Goal: Find specific page/section: Find specific page/section

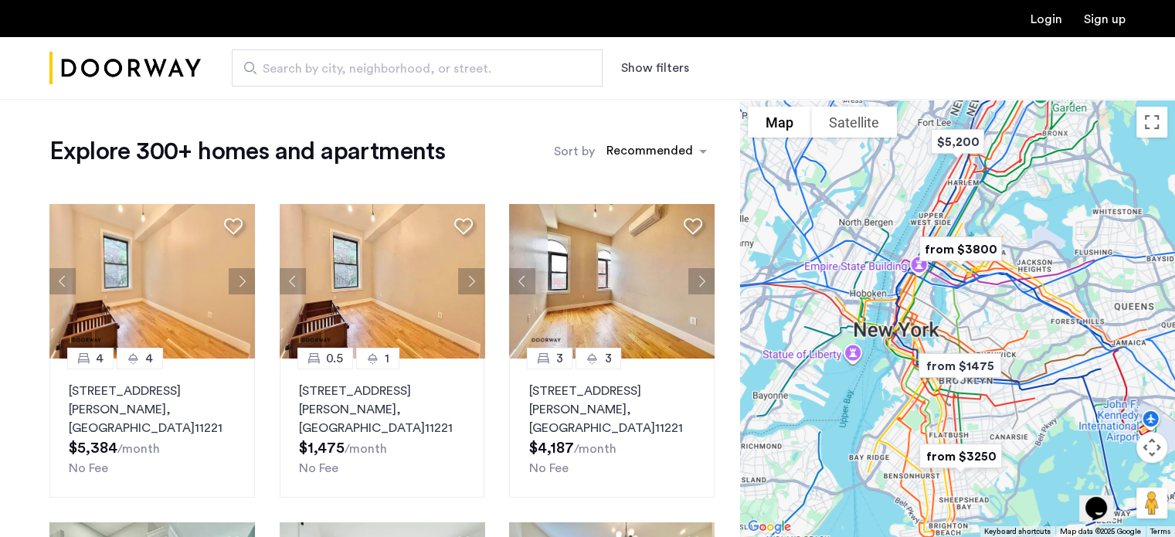
click at [652, 70] on button "Show filters" at bounding box center [655, 68] width 68 height 19
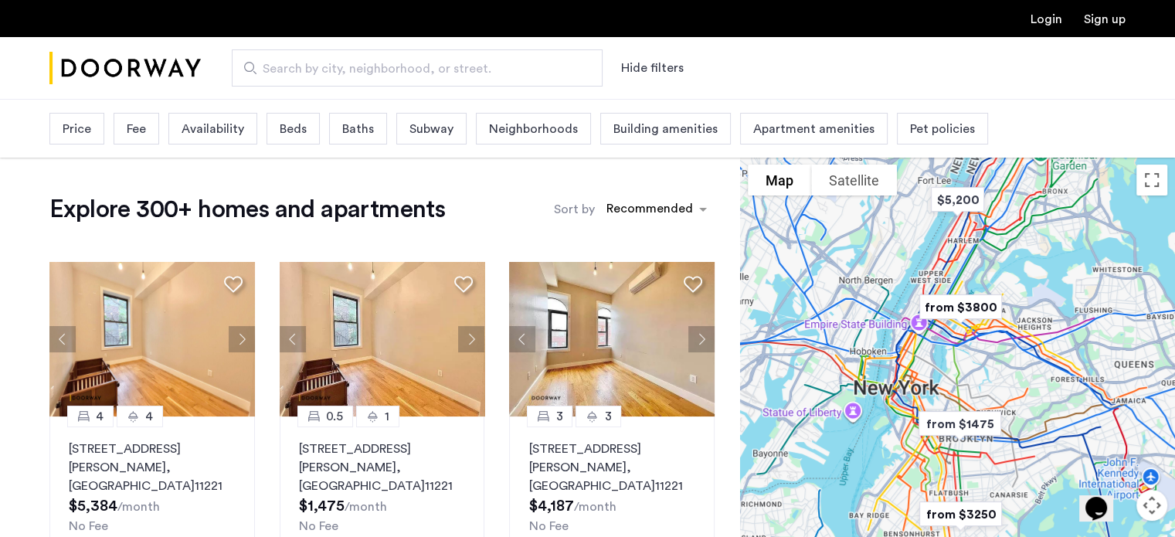
click at [46, 131] on div "Price Fee Availability Beds Baths Subway Neighborhoods Building amenities Apart…" at bounding box center [587, 129] width 1175 height 58
click at [293, 138] on div "Beds" at bounding box center [293, 129] width 53 height 32
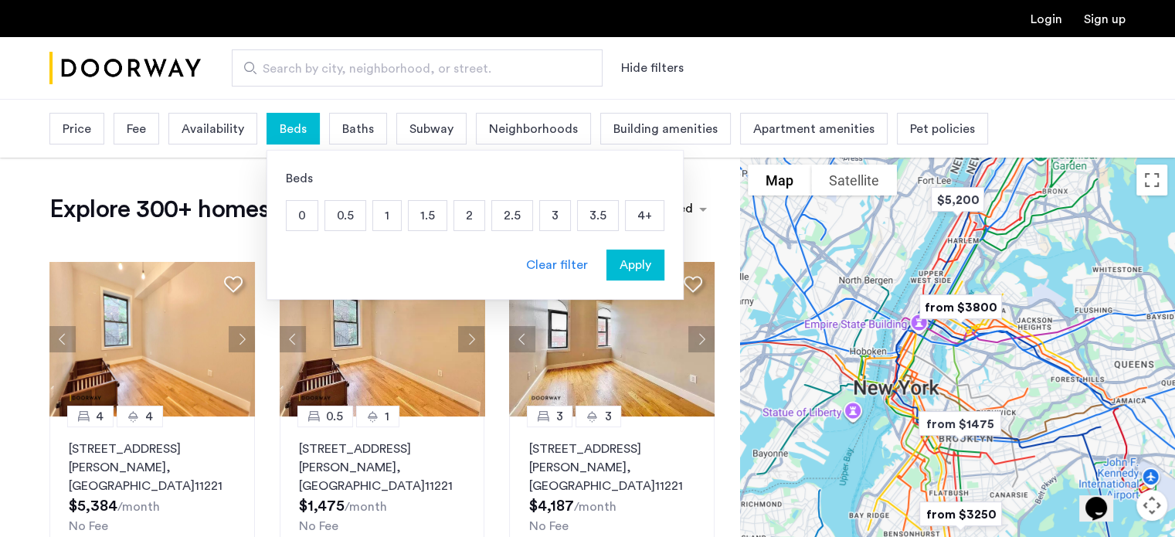
click at [389, 209] on p "1" at bounding box center [387, 215] width 28 height 29
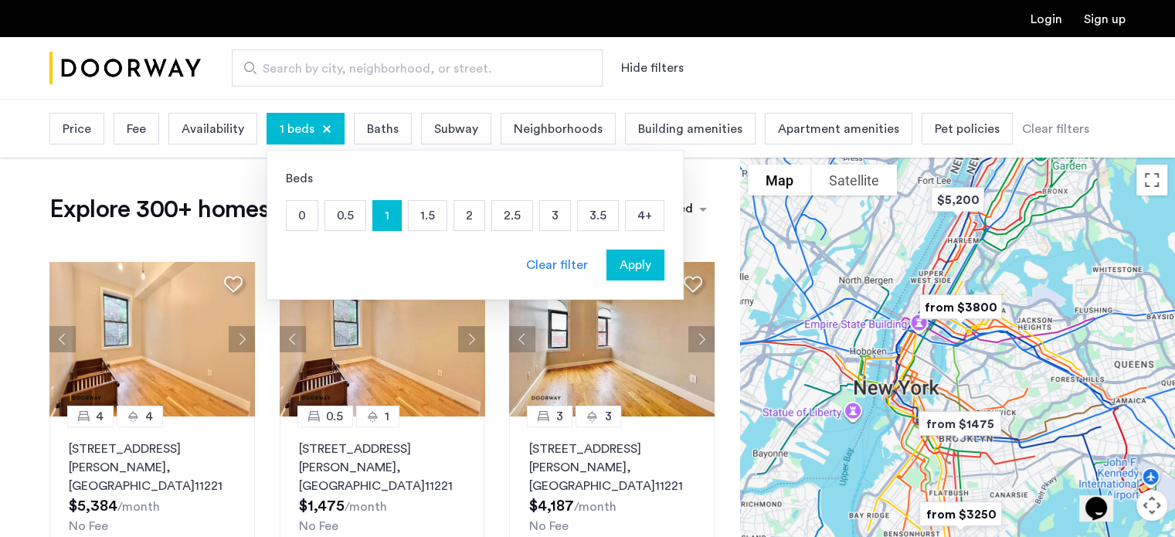
click at [620, 260] on span "Apply" at bounding box center [636, 265] width 32 height 19
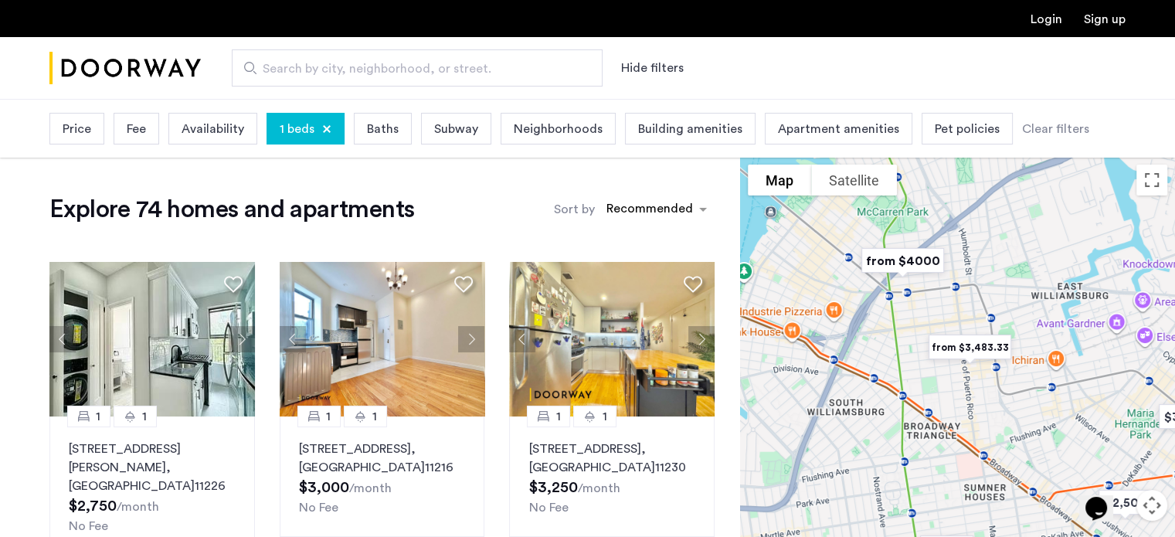
drag, startPoint x: 973, startPoint y: 440, endPoint x: 990, endPoint y: 407, distance: 36.3
click at [990, 407] on div at bounding box center [957, 376] width 435 height 438
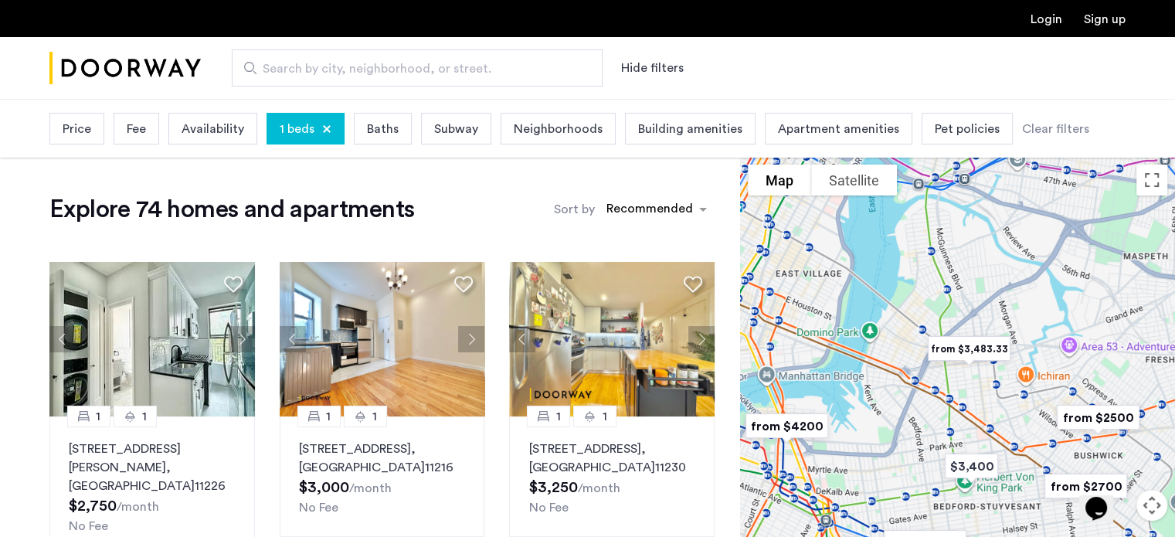
click at [988, 345] on img "from $3,483.33" at bounding box center [969, 348] width 107 height 47
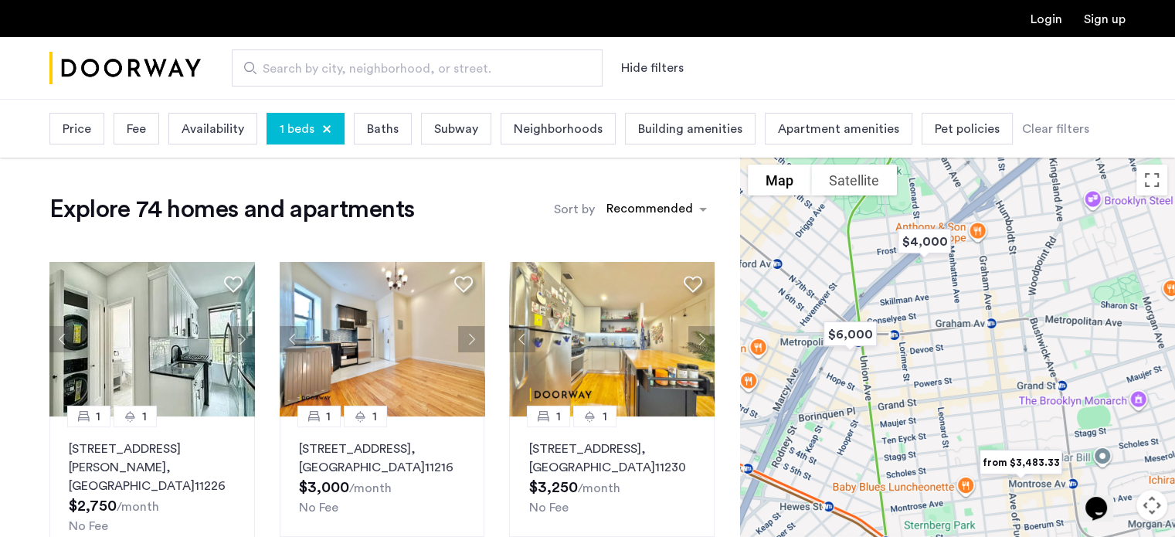
click at [1014, 466] on img "from $3,483.33" at bounding box center [1020, 462] width 107 height 47
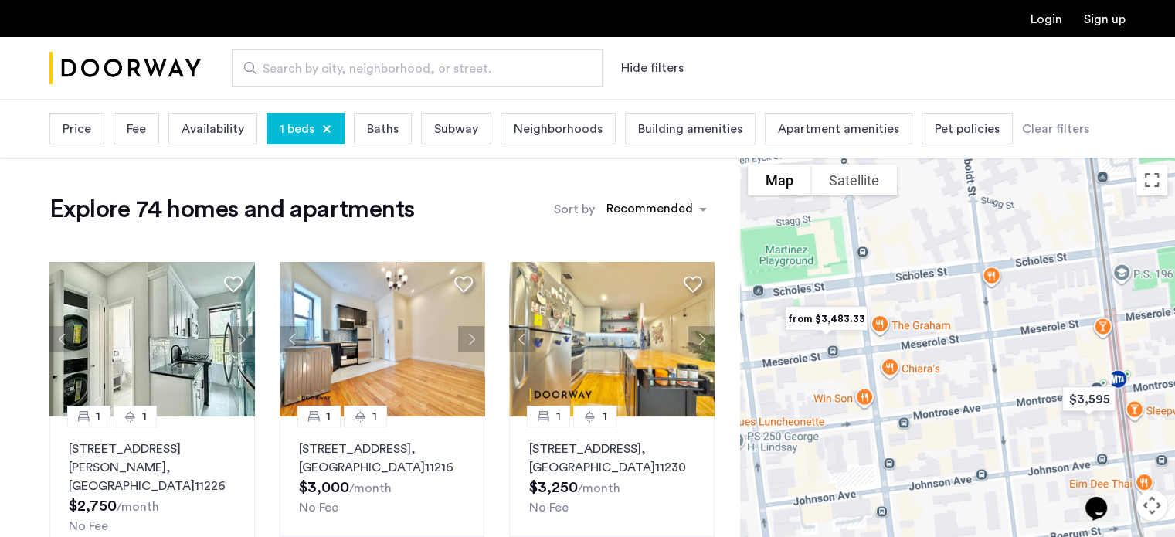
click at [819, 321] on img "from $3,483.33" at bounding box center [826, 318] width 107 height 47
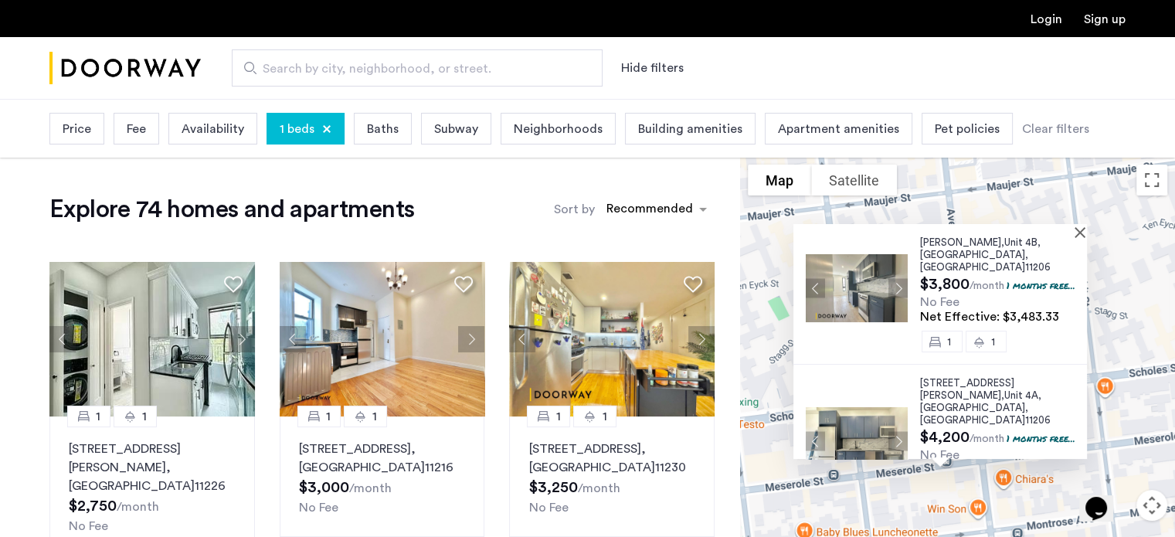
scroll to position [32, 0]
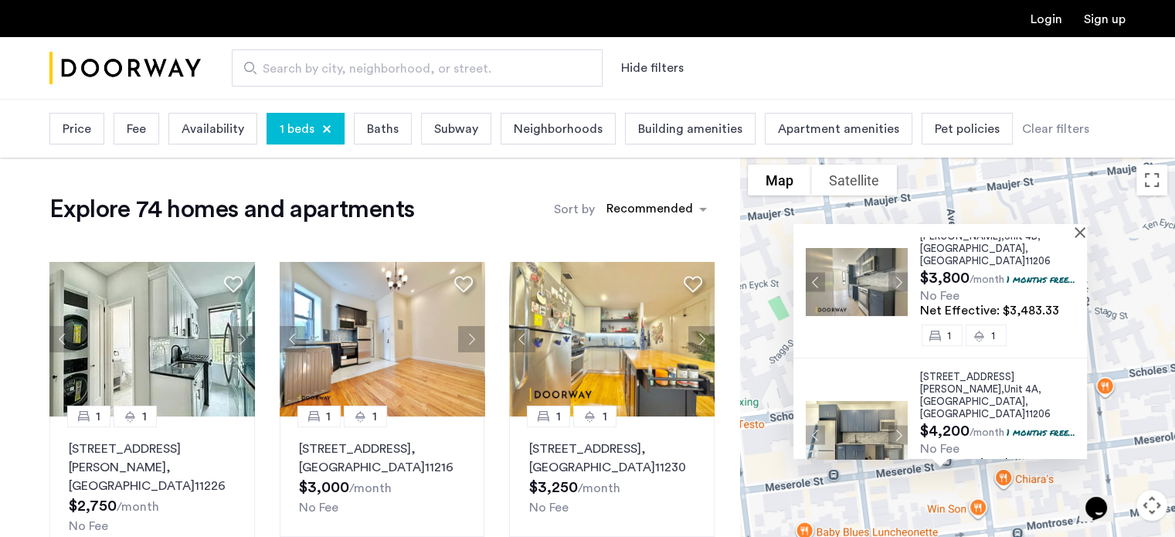
click at [1076, 233] on div at bounding box center [934, 230] width 283 height 13
click at [1088, 233] on button "Close" at bounding box center [1083, 231] width 11 height 11
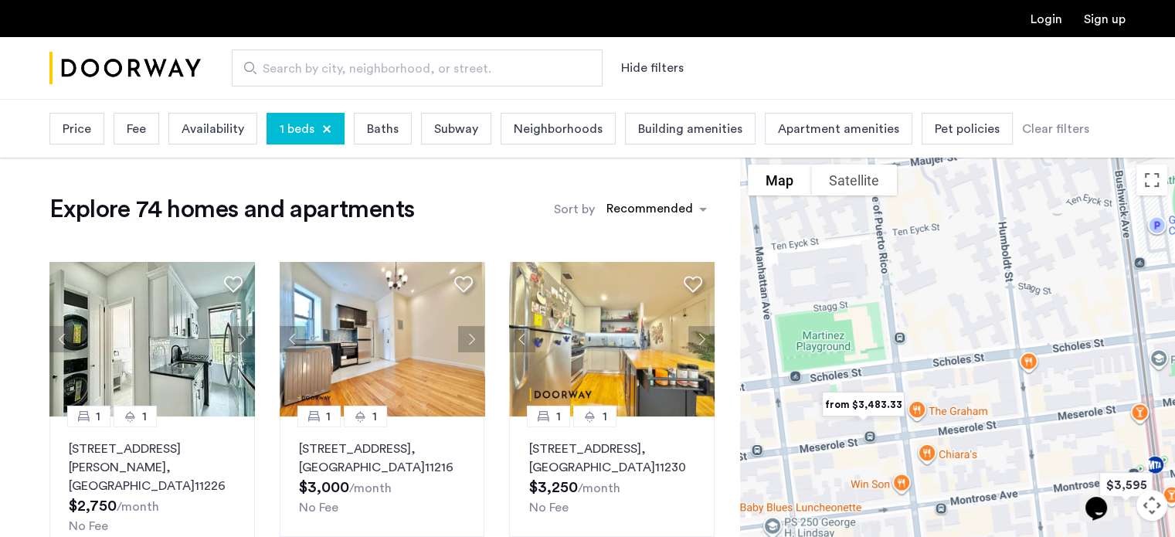
click at [1001, 362] on div at bounding box center [957, 376] width 435 height 438
